Goal: Download file/media

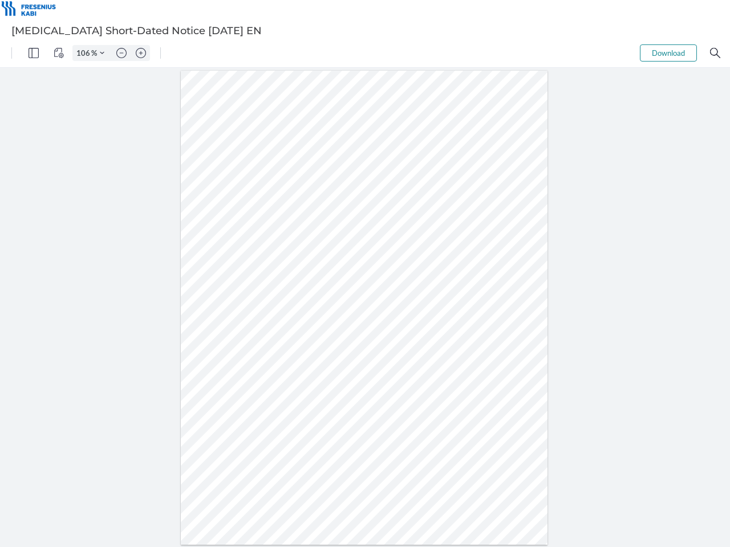
click at [34, 53] on img "Panel" at bounding box center [34, 53] width 10 height 10
click at [59, 53] on img "View Controls" at bounding box center [59, 53] width 10 height 10
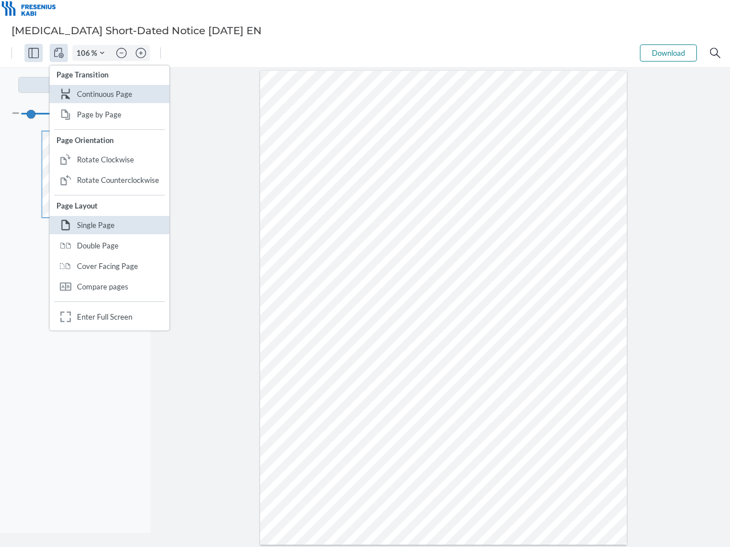
click at [85, 53] on input "106" at bounding box center [82, 53] width 18 height 10
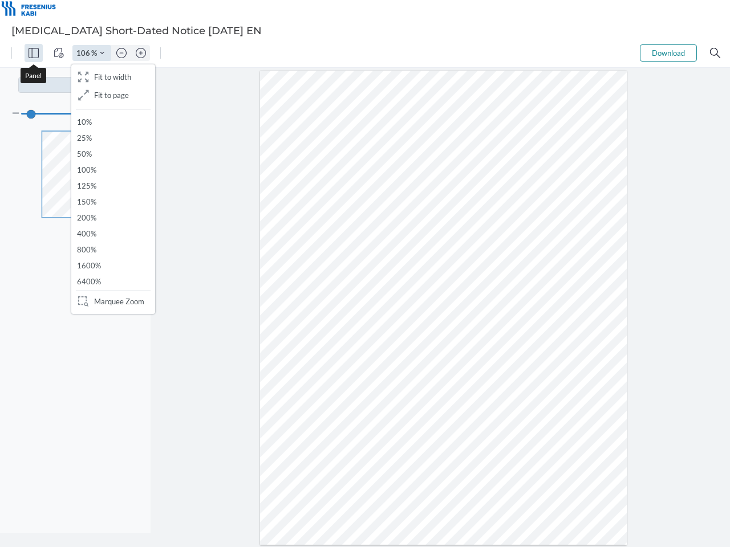
click at [102, 53] on img "Zoom Controls" at bounding box center [102, 53] width 5 height 5
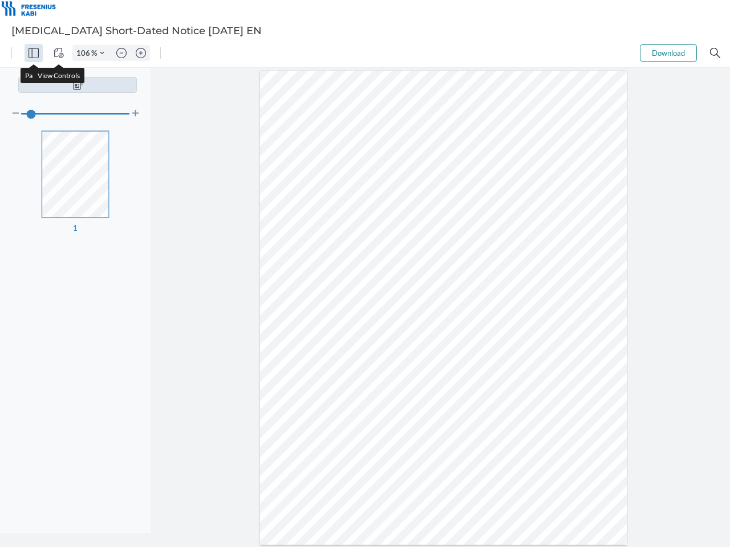
click at [121, 53] on img "Zoom out" at bounding box center [121, 53] width 10 height 10
click at [141, 53] on img "Zoom in" at bounding box center [141, 53] width 10 height 10
type input "106"
click at [668, 53] on button "Download" at bounding box center [668, 52] width 57 height 17
click at [715, 53] on img "Search" at bounding box center [715, 53] width 10 height 10
